Goal: Contribute content

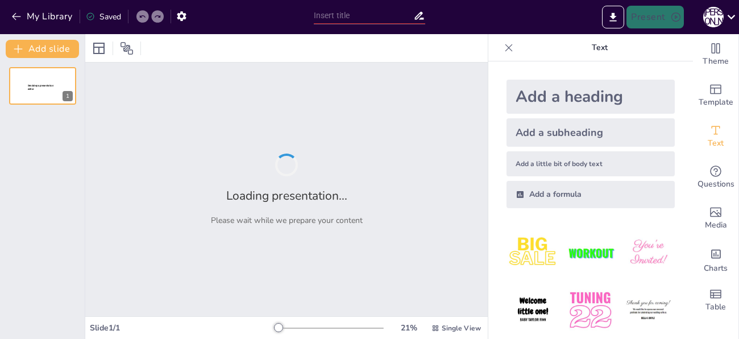
type input "по темі"
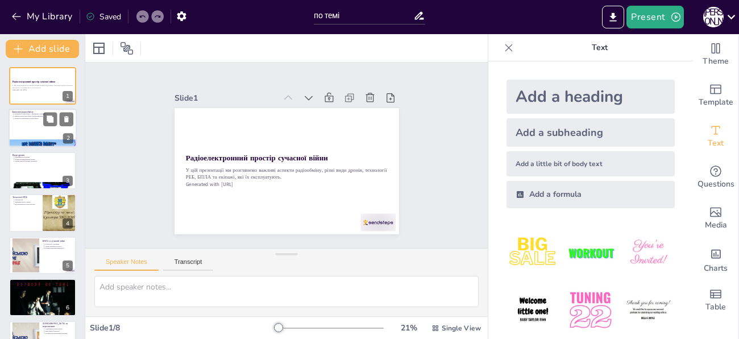
click at [30, 123] on div at bounding box center [43, 128] width 68 height 39
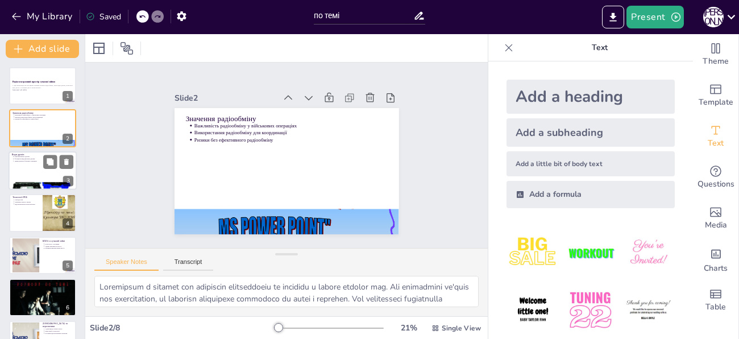
click at [36, 172] on div at bounding box center [43, 170] width 68 height 39
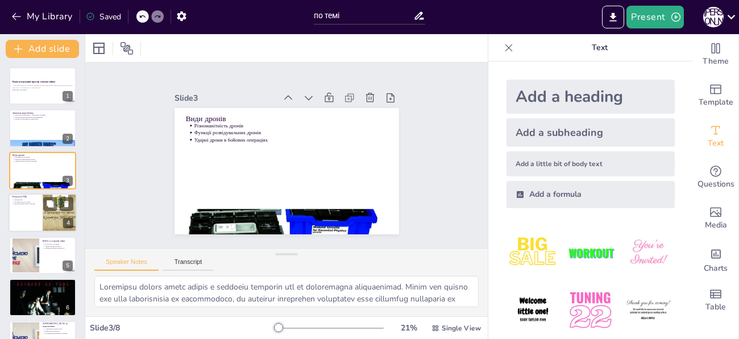
click at [32, 209] on div at bounding box center [43, 212] width 68 height 39
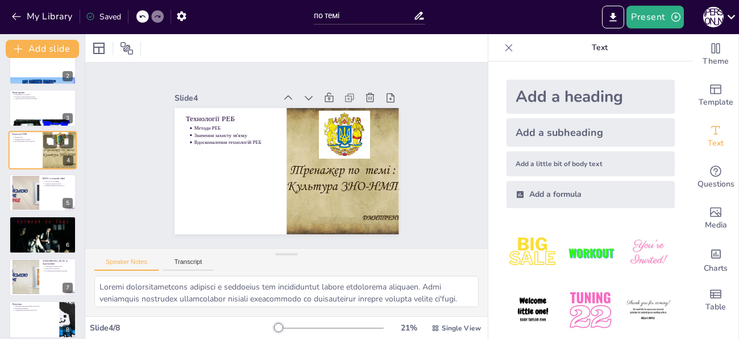
click at [32, 209] on div at bounding box center [25, 193] width 60 height 34
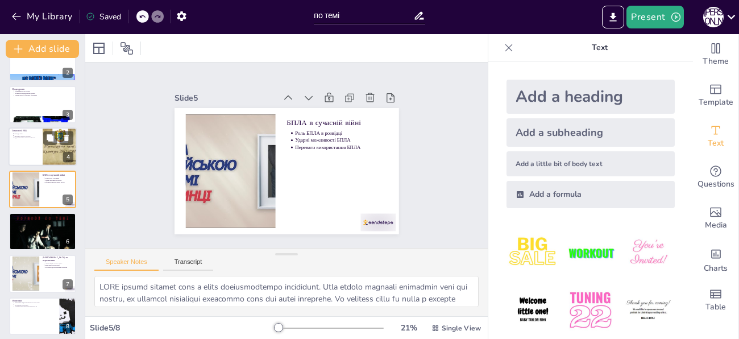
scroll to position [70, 0]
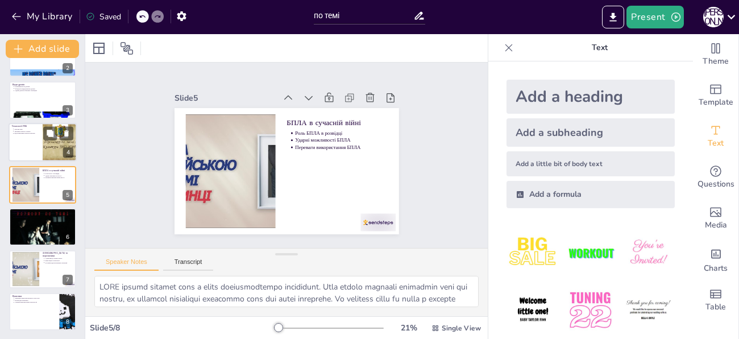
click at [32, 210] on p "Екіпажі БПЛА" at bounding box center [43, 211] width 60 height 3
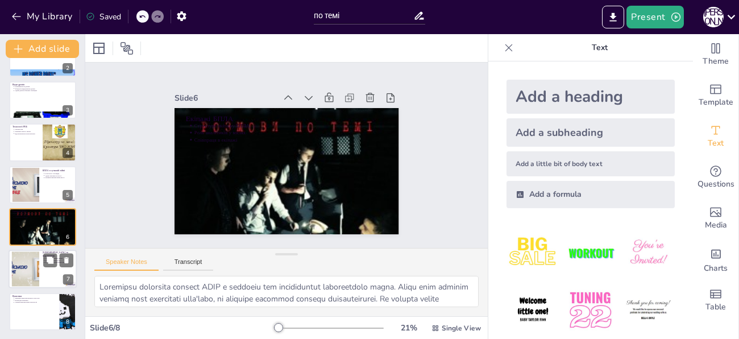
click at [36, 274] on div at bounding box center [25, 269] width 61 height 35
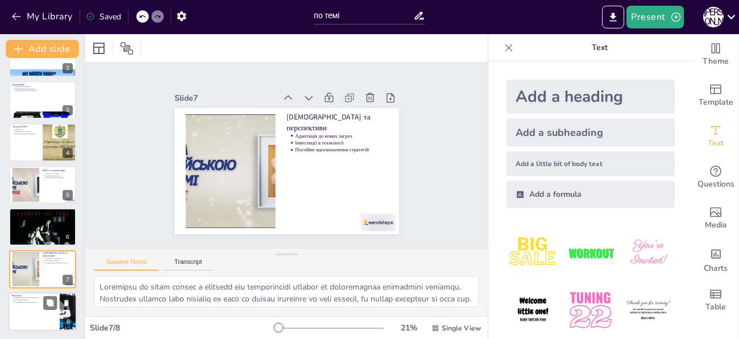
click at [37, 314] on div at bounding box center [43, 311] width 68 height 39
type textarea "Loremipsumdolors ametcon a elitseddoe tempor, in utlabore etdolorema. Aliquaeni…"
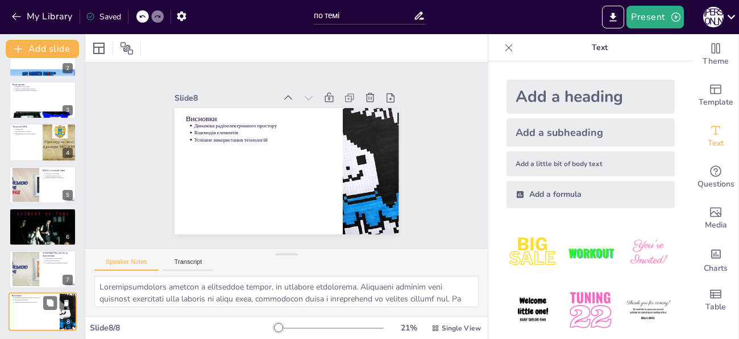
scroll to position [0, 0]
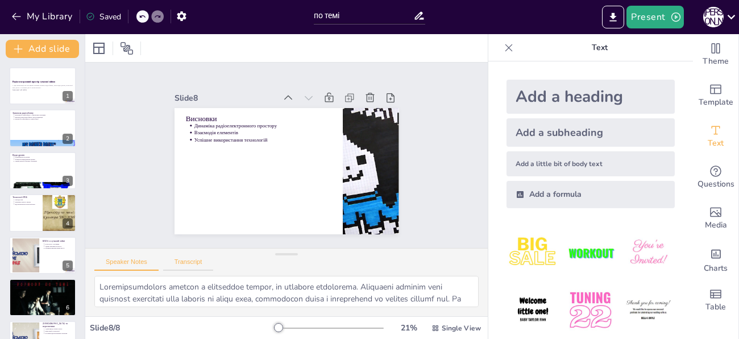
click at [181, 261] on button "Transcript" at bounding box center [188, 264] width 51 height 13
click at [541, 94] on div "Add a heading" at bounding box center [591, 97] width 168 height 34
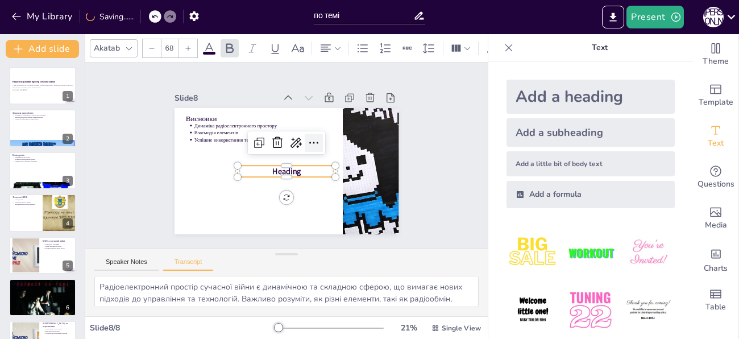
click at [313, 149] on icon at bounding box center [316, 158] width 19 height 19
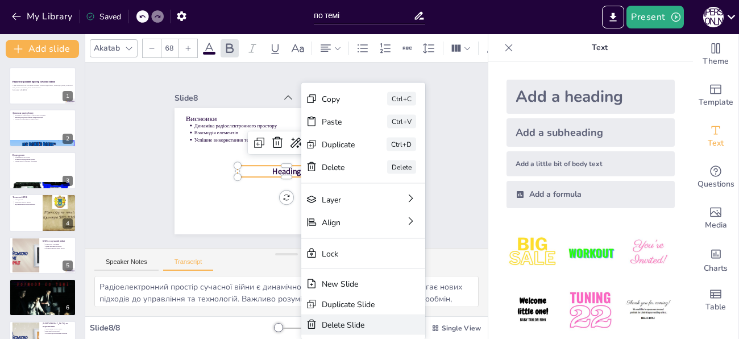
type textarea "Сучасні виклики, такі як кіберзагрози та розвиток технологій, вимагають постійн…"
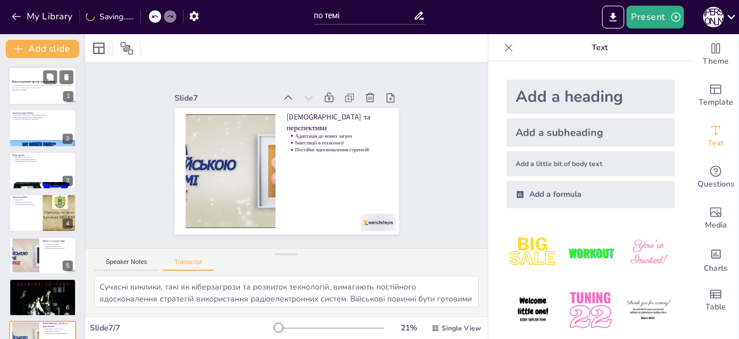
click at [34, 98] on div at bounding box center [43, 86] width 68 height 39
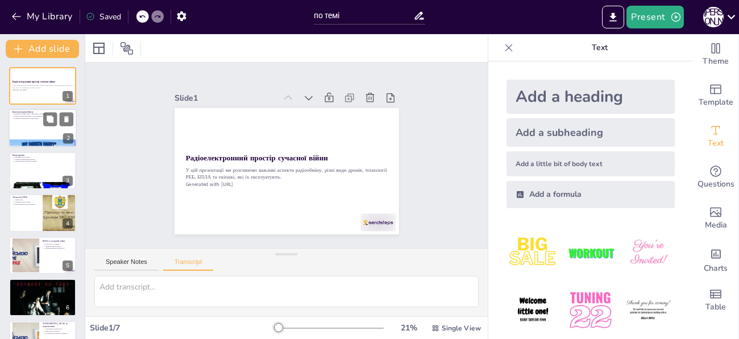
click at [51, 127] on div at bounding box center [43, 128] width 68 height 39
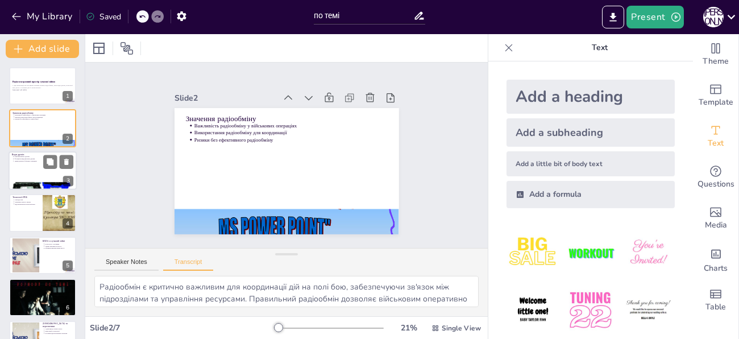
click at [40, 177] on div at bounding box center [43, 170] width 68 height 39
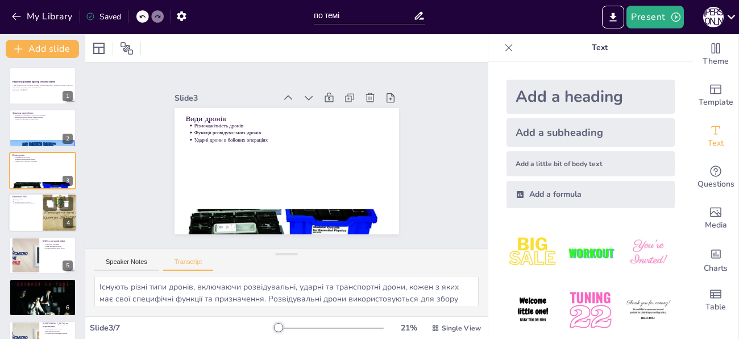
click at [36, 211] on div at bounding box center [43, 212] width 68 height 39
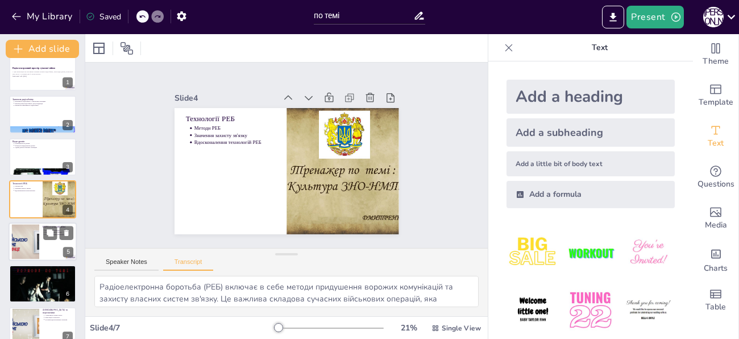
click at [35, 230] on div at bounding box center [25, 241] width 61 height 35
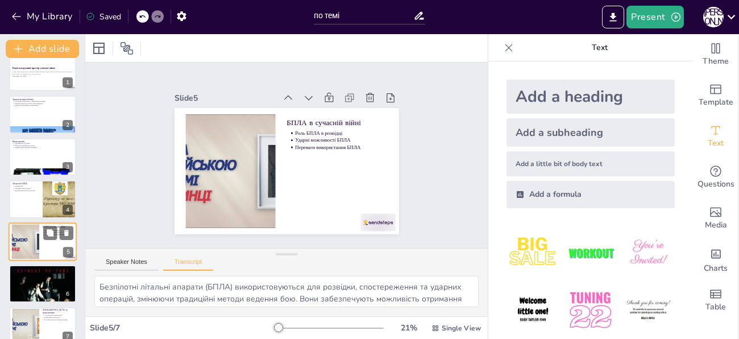
scroll to position [28, 0]
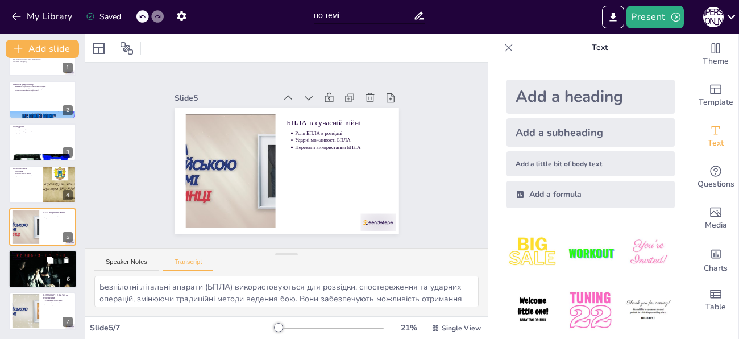
click at [36, 263] on div at bounding box center [43, 269] width 68 height 68
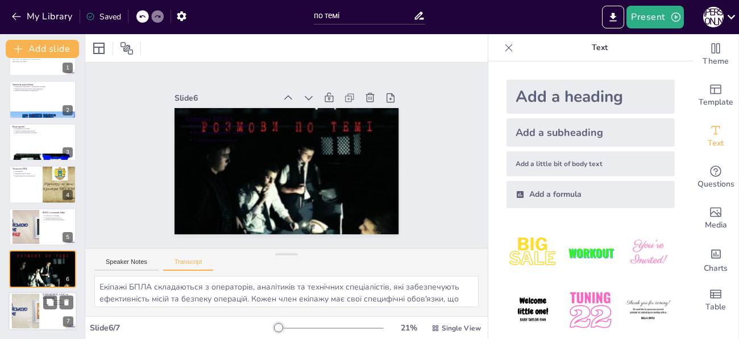
click at [31, 302] on div at bounding box center [25, 311] width 61 height 35
type textarea "Сучасні виклики, такі як кіберзагрози та розвиток технологій, вимагають постійн…"
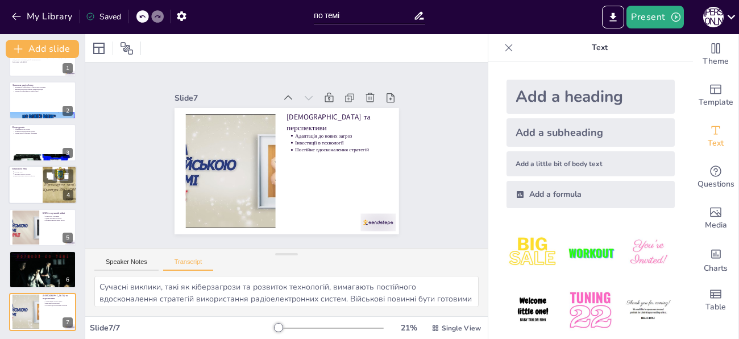
scroll to position [0, 0]
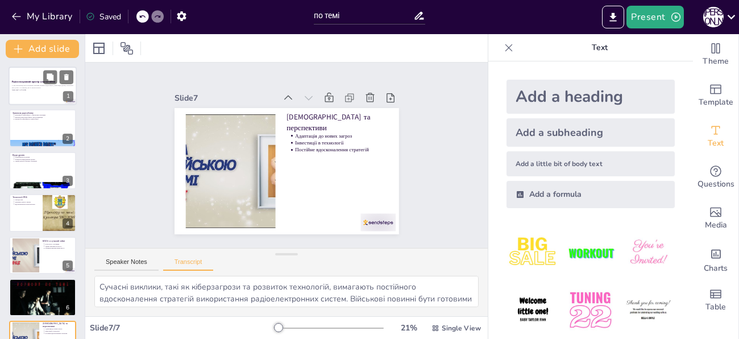
click at [34, 94] on div at bounding box center [43, 86] width 68 height 39
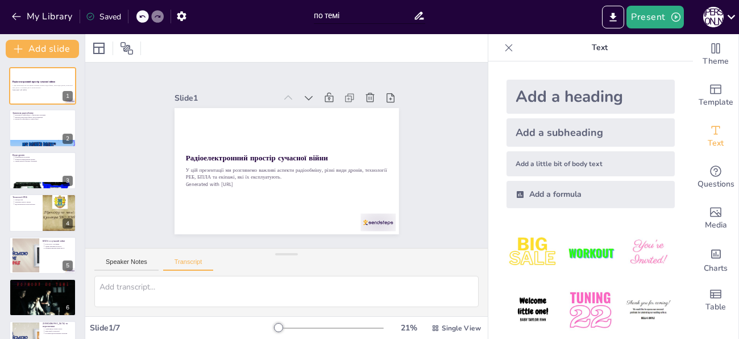
click at [355, 15] on input "по темі" at bounding box center [364, 15] width 100 height 16
type input "п"
type input "більше текста"
click at [418, 20] on icon at bounding box center [419, 16] width 12 height 12
click at [420, 13] on icon at bounding box center [419, 16] width 9 height 8
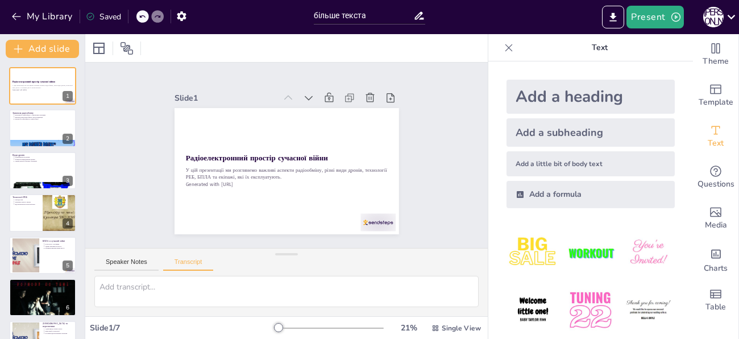
click at [420, 13] on icon at bounding box center [419, 16] width 9 height 8
click at [156, 19] on icon at bounding box center [157, 16] width 7 height 7
click at [213, 18] on div "My Library Saved" at bounding box center [154, 16] width 308 height 20
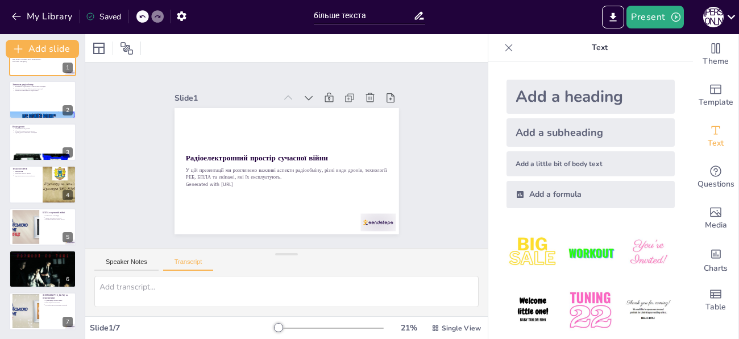
click at [128, 323] on div "Slide 1 / 7" at bounding box center [182, 327] width 185 height 11
click at [20, 14] on icon "button" at bounding box center [16, 16] width 11 height 11
